Goal: Book appointment/travel/reservation

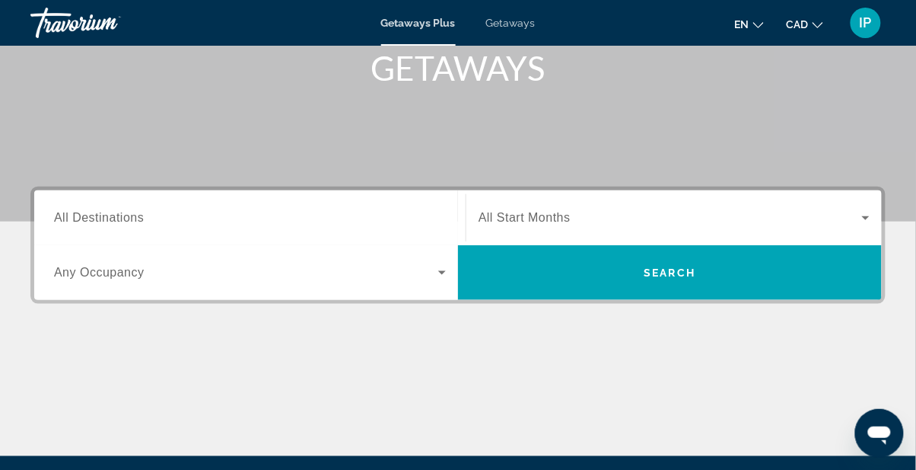
click at [73, 215] on span "All Destinations" at bounding box center [99, 217] width 90 height 13
click at [73, 215] on input "Destination All Destinations" at bounding box center [250, 218] width 392 height 18
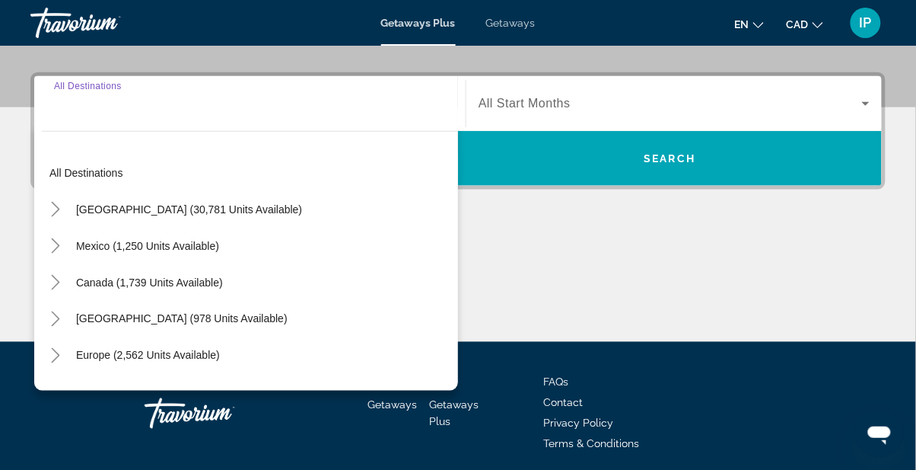
scroll to position [359, 0]
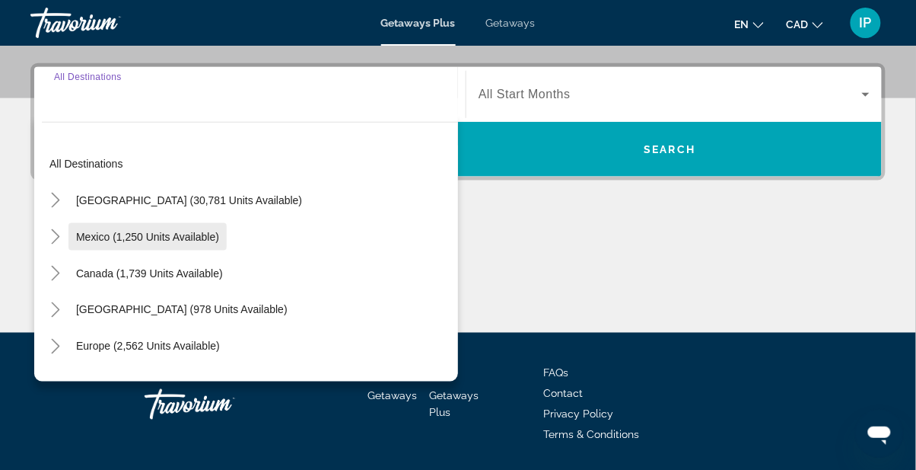
click at [95, 240] on span "Mexico (1,250 units available)" at bounding box center [147, 237] width 143 height 12
type input "**********"
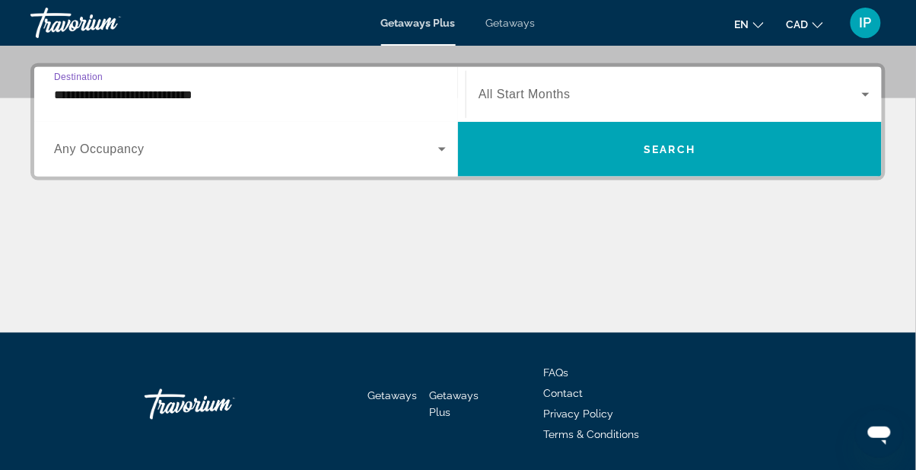
click at [536, 96] on span "All Start Months" at bounding box center [525, 94] width 92 height 13
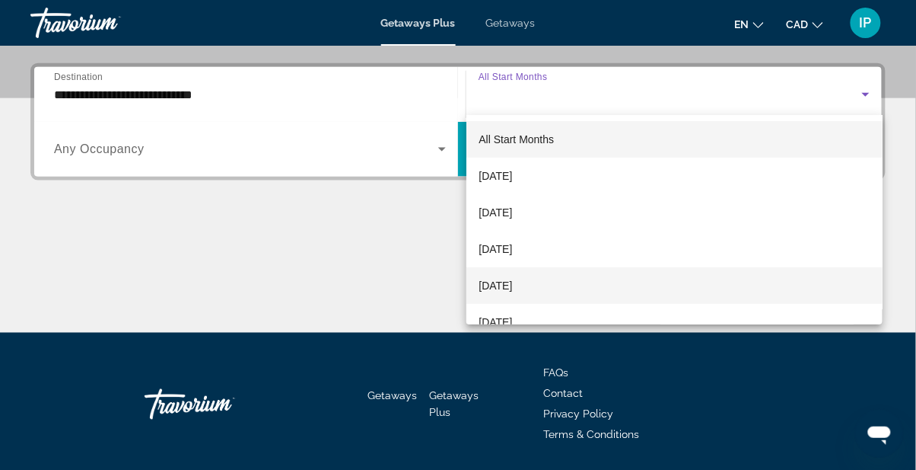
click at [512, 286] on span "[DATE]" at bounding box center [495, 285] width 33 height 18
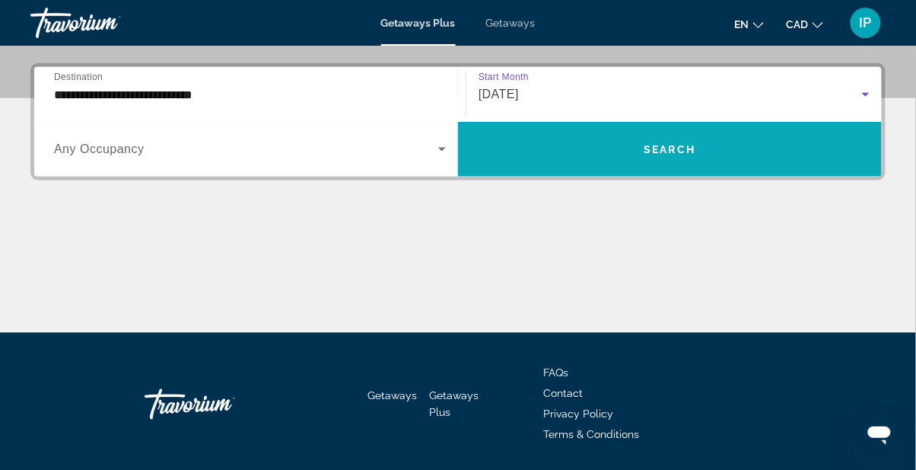
click at [736, 152] on span "Search widget" at bounding box center [670, 149] width 424 height 37
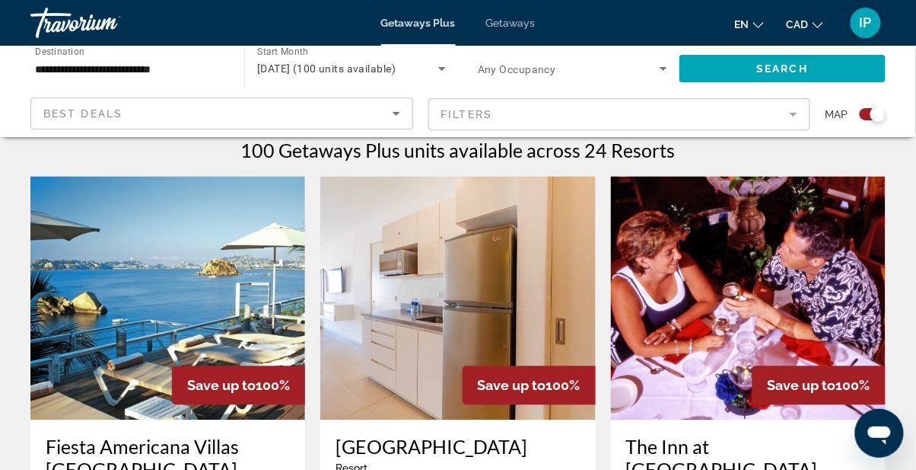
scroll to position [486, 0]
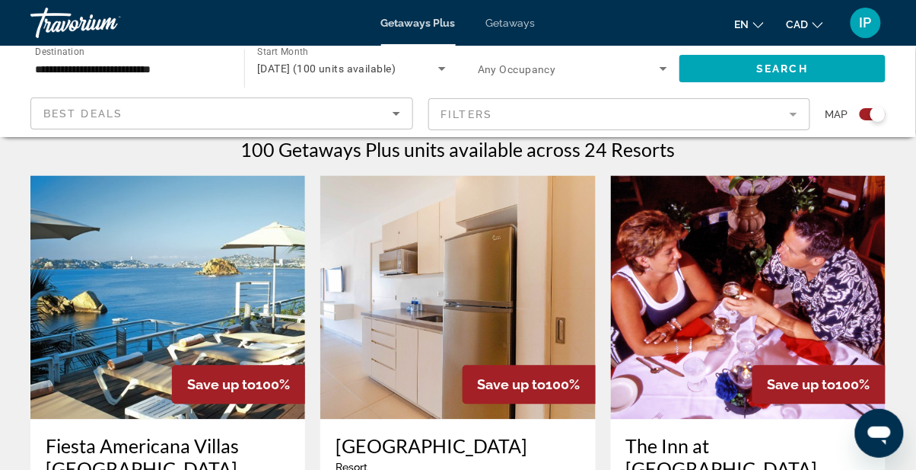
click at [241, 412] on img "Main content" at bounding box center [167, 298] width 275 height 244
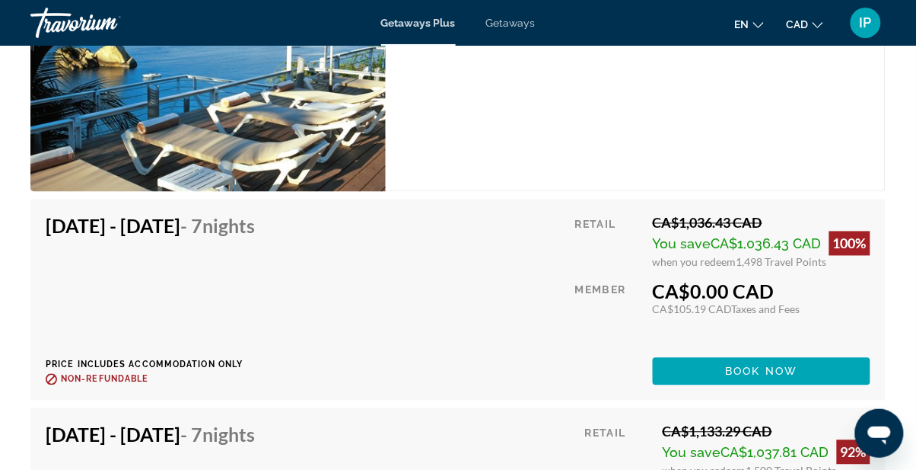
scroll to position [3106, 0]
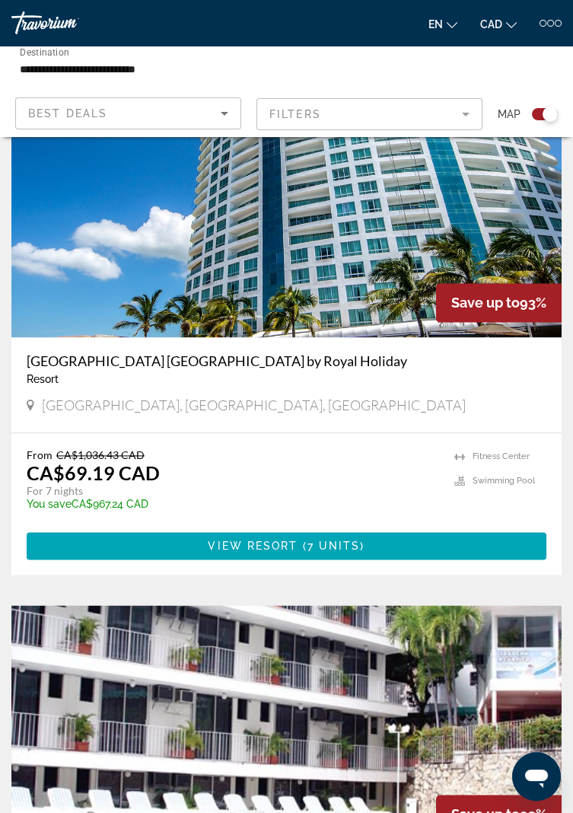
scroll to position [3461, 0]
